Goal: Task Accomplishment & Management: Complete application form

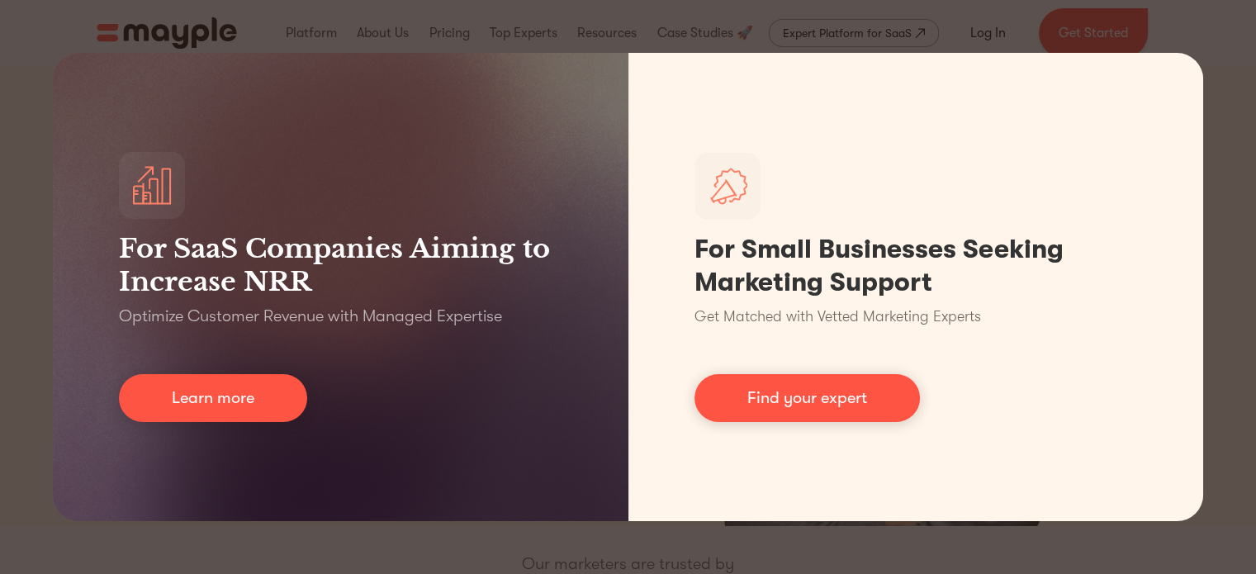
click at [1249, 313] on div "For SaaS Companies Aiming to Increase NRR Optimize Customer Revenue with Manage…" at bounding box center [628, 287] width 1256 height 574
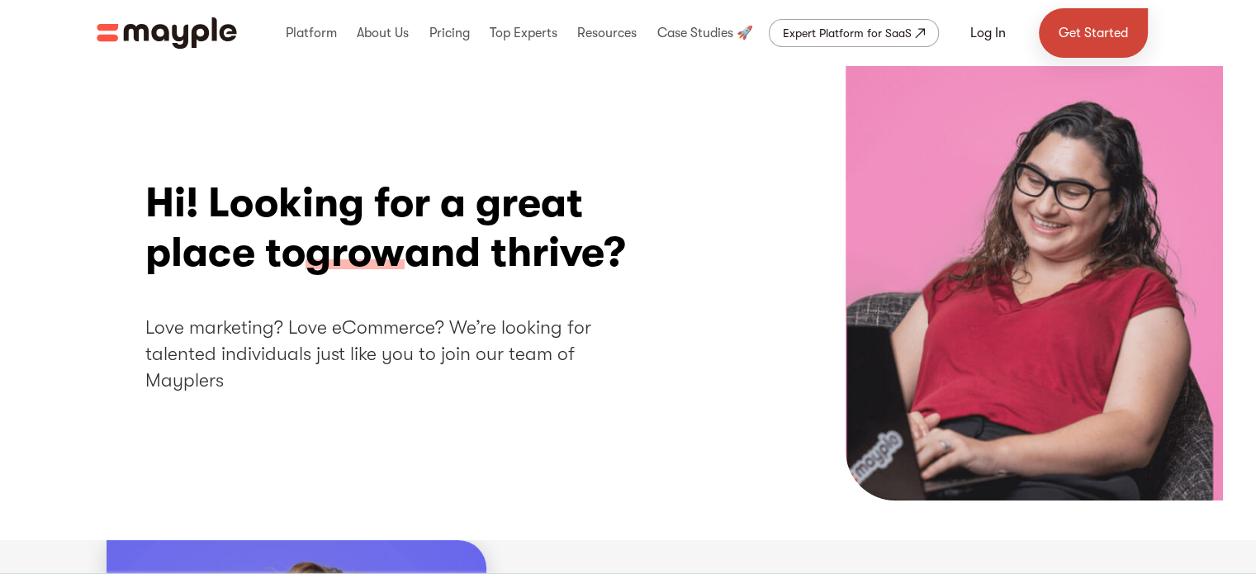
click at [1099, 43] on link "Get Started" at bounding box center [1093, 33] width 109 height 50
